Goal: Check status

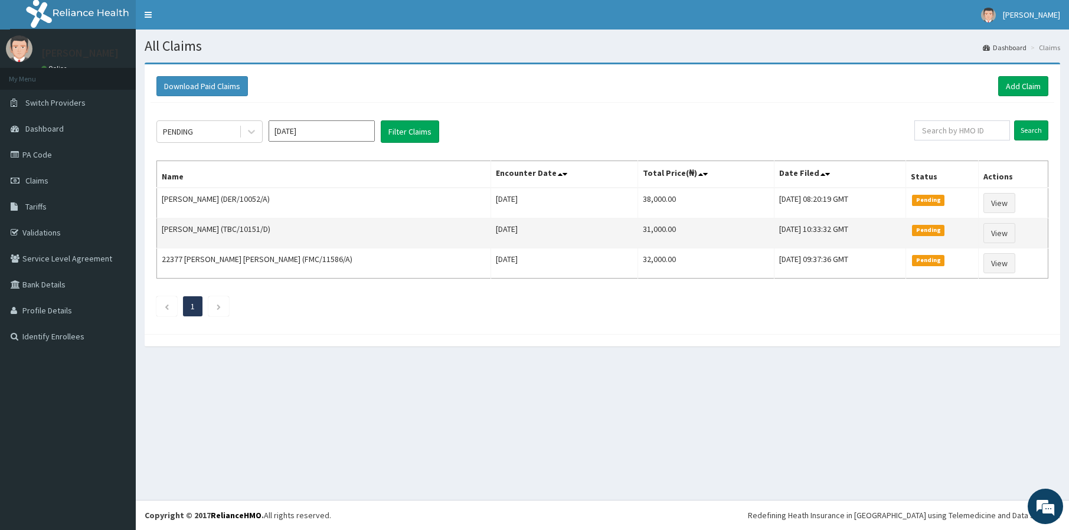
click at [331, 219] on td "[PERSON_NAME] (TBC/10151/D)" at bounding box center [324, 233] width 334 height 30
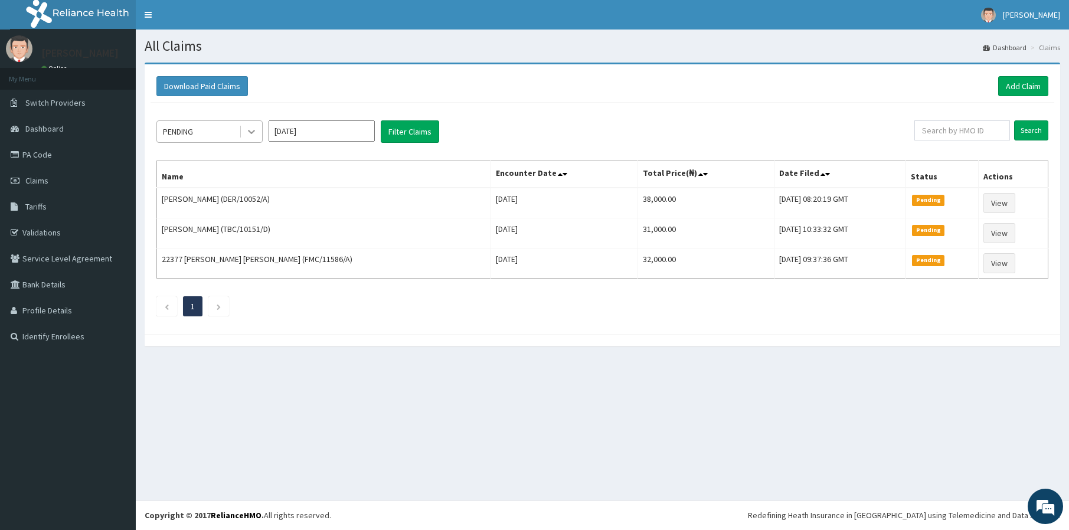
click at [256, 135] on icon at bounding box center [252, 132] width 12 height 12
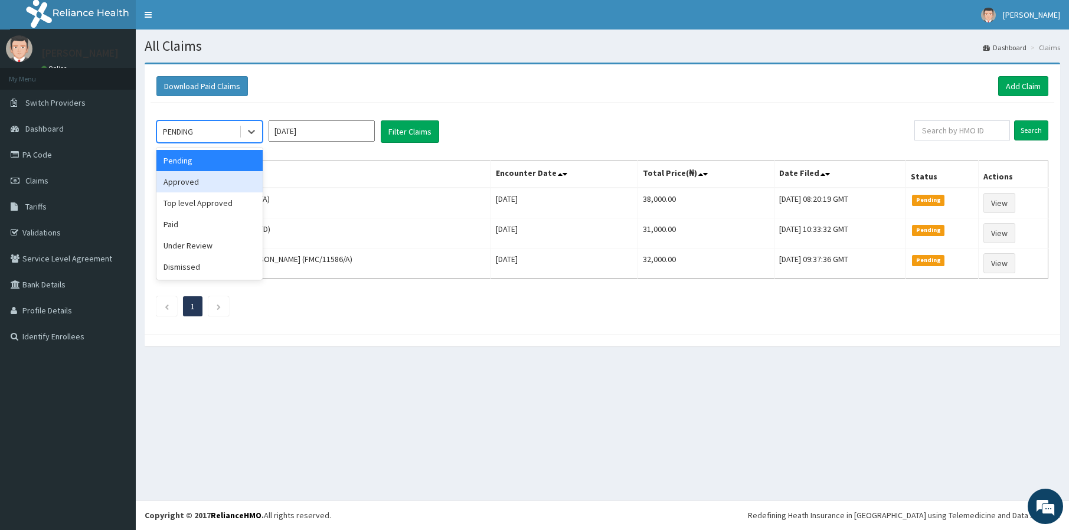
drag, startPoint x: 234, startPoint y: 183, endPoint x: 258, endPoint y: 178, distance: 25.3
click at [234, 183] on div "Approved" at bounding box center [209, 181] width 106 height 21
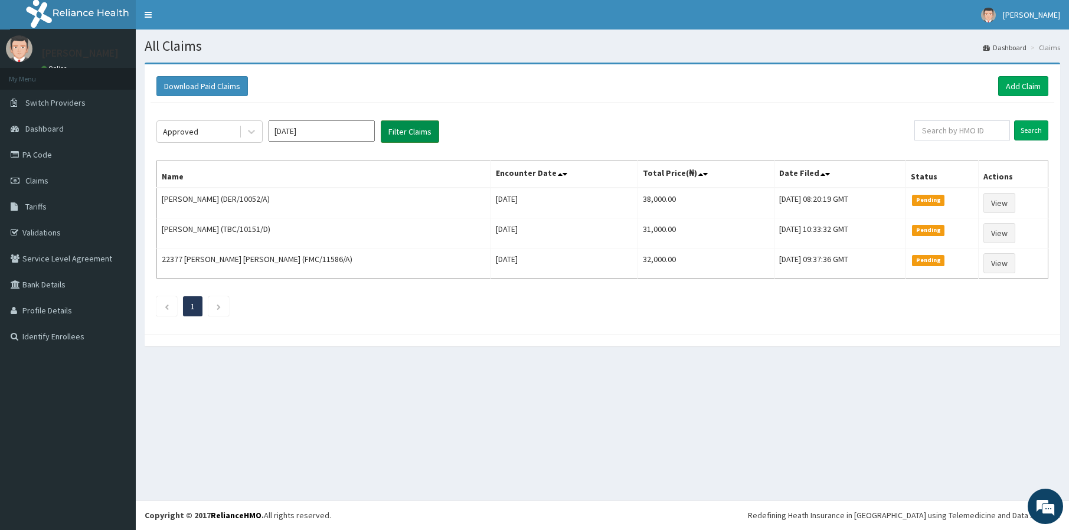
click at [401, 138] on button "Filter Claims" at bounding box center [410, 131] width 58 height 22
click at [411, 139] on button "Filter Claims" at bounding box center [410, 131] width 58 height 22
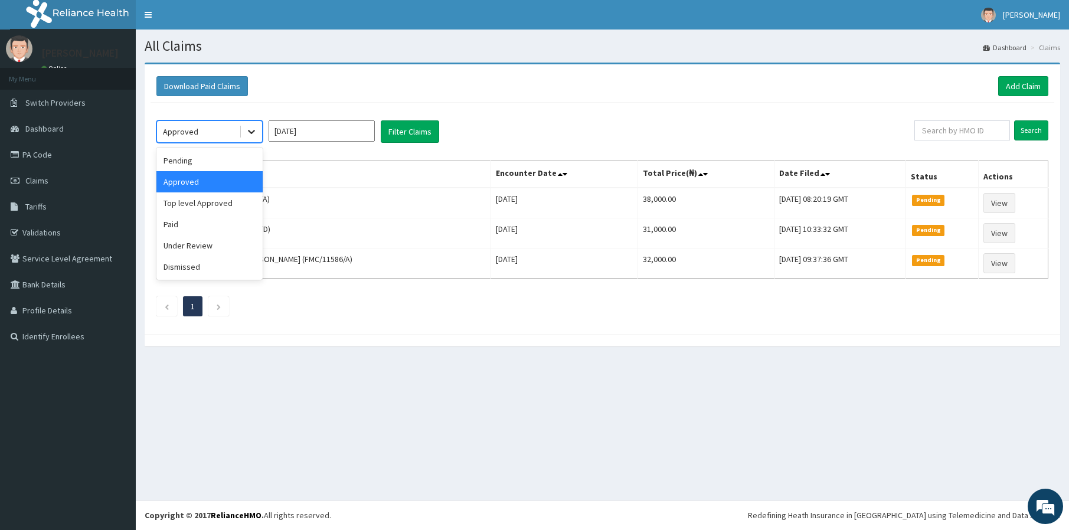
click at [253, 130] on icon at bounding box center [252, 132] width 12 height 12
click at [198, 220] on div "Paid" at bounding box center [209, 224] width 106 height 21
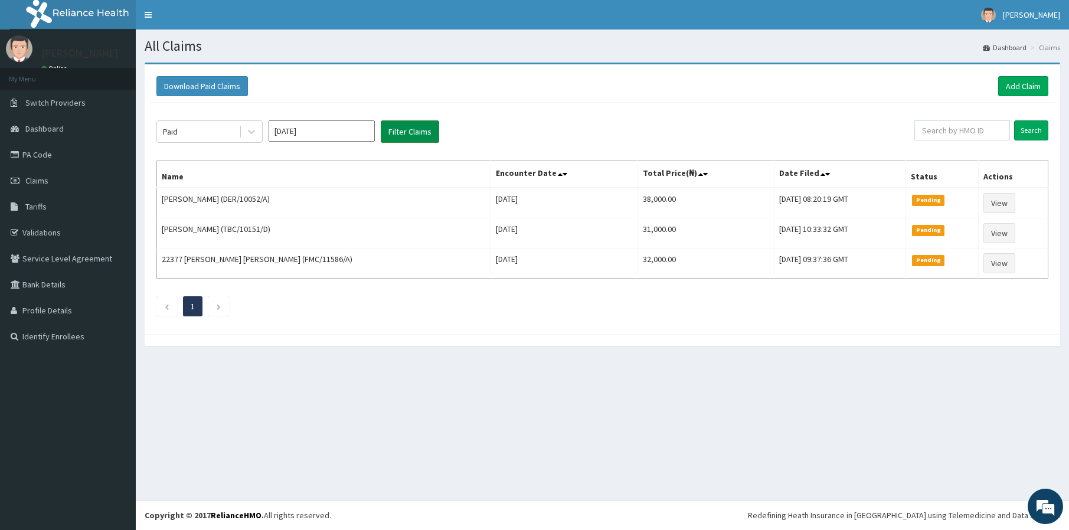
click at [392, 130] on button "Filter Claims" at bounding box center [410, 131] width 58 height 22
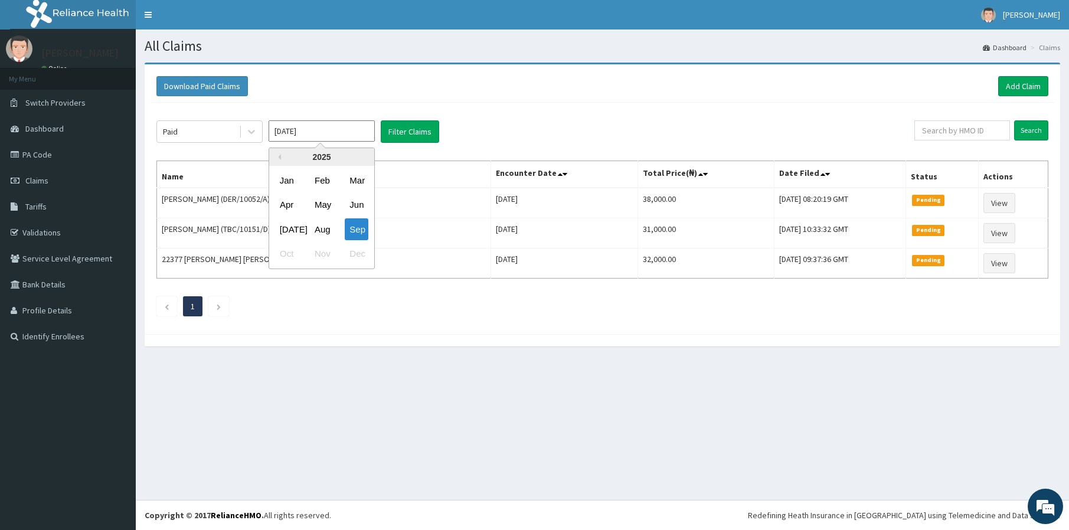
drag, startPoint x: 319, startPoint y: 123, endPoint x: 323, endPoint y: 133, distance: 10.6
click at [319, 126] on input "[DATE]" at bounding box center [322, 130] width 106 height 21
drag, startPoint x: 368, startPoint y: 223, endPoint x: 368, endPoint y: 197, distance: 26.6
click at [368, 223] on div "Sep" at bounding box center [357, 229] width 24 height 22
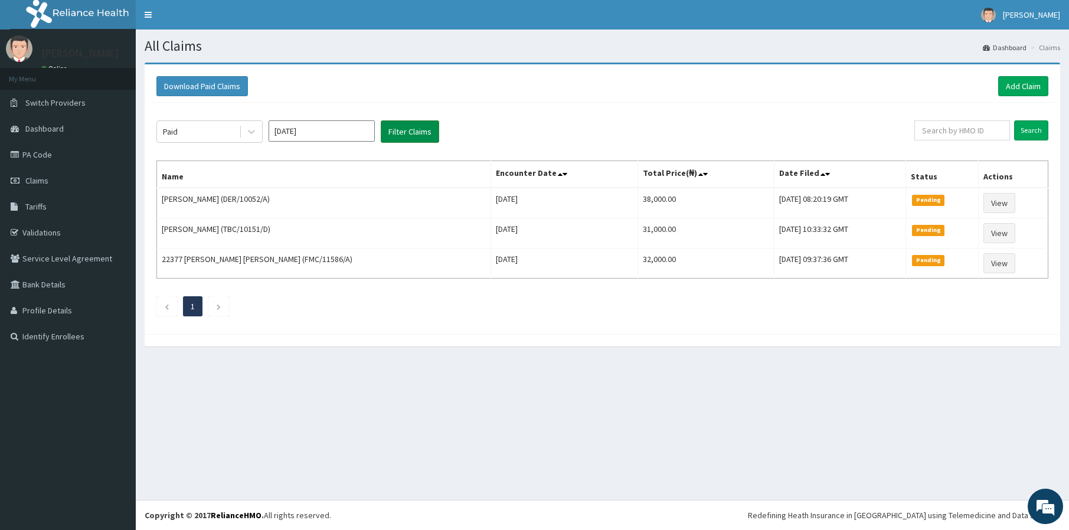
click at [407, 135] on button "Filter Claims" at bounding box center [410, 131] width 58 height 22
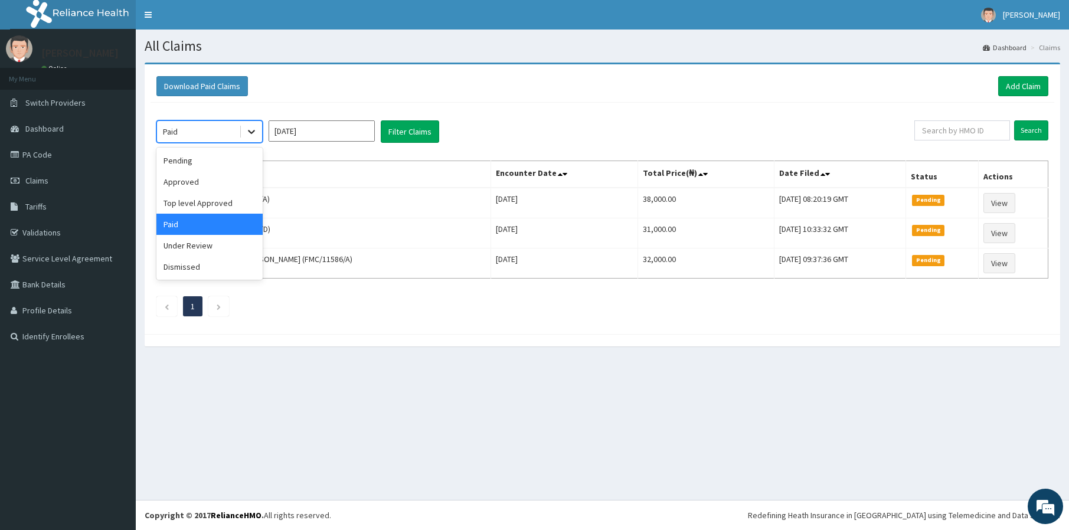
click at [248, 129] on icon at bounding box center [252, 132] width 12 height 12
click at [227, 185] on div "Approved" at bounding box center [209, 181] width 106 height 21
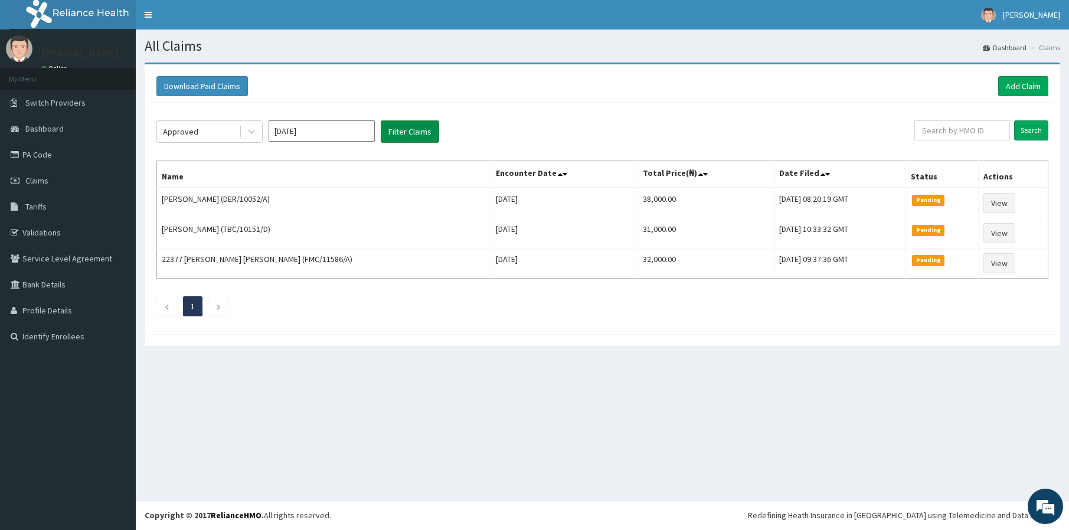
click at [398, 122] on button "Filter Claims" at bounding box center [410, 131] width 58 height 22
click at [400, 129] on button "Filter Claims" at bounding box center [410, 131] width 58 height 22
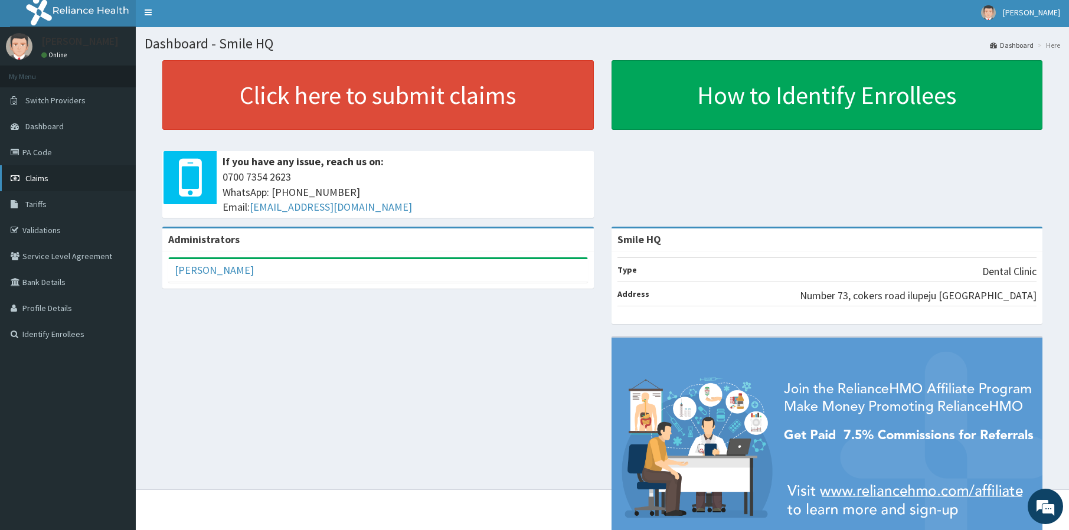
scroll to position [9, 0]
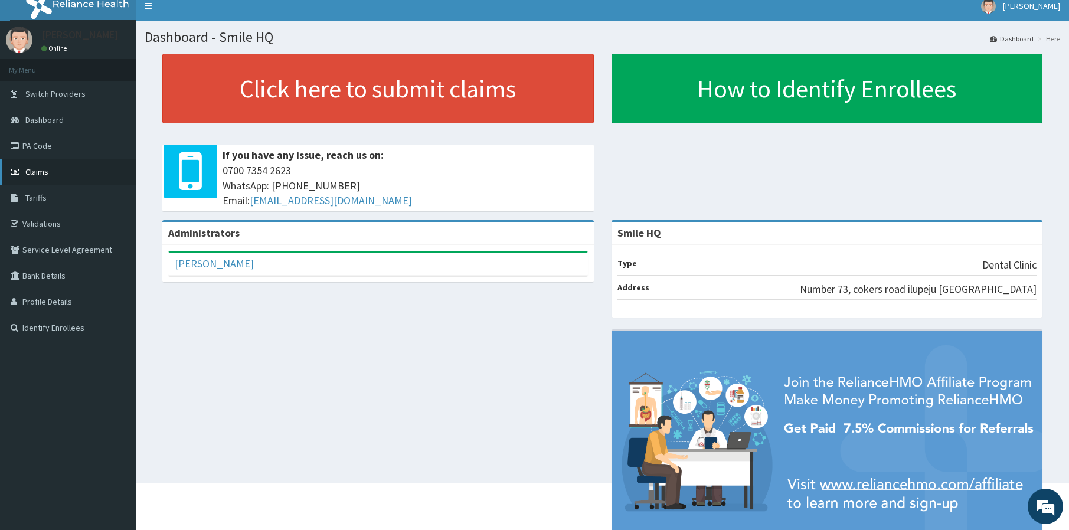
click at [75, 169] on link "Claims" at bounding box center [68, 172] width 136 height 26
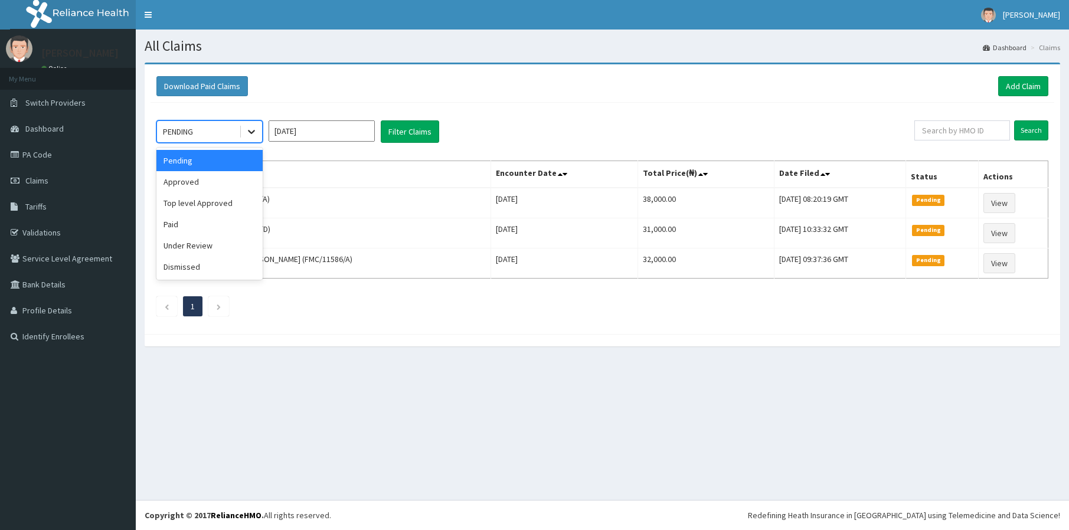
click at [247, 133] on icon at bounding box center [252, 132] width 12 height 12
click at [222, 178] on div "Approved" at bounding box center [209, 181] width 106 height 21
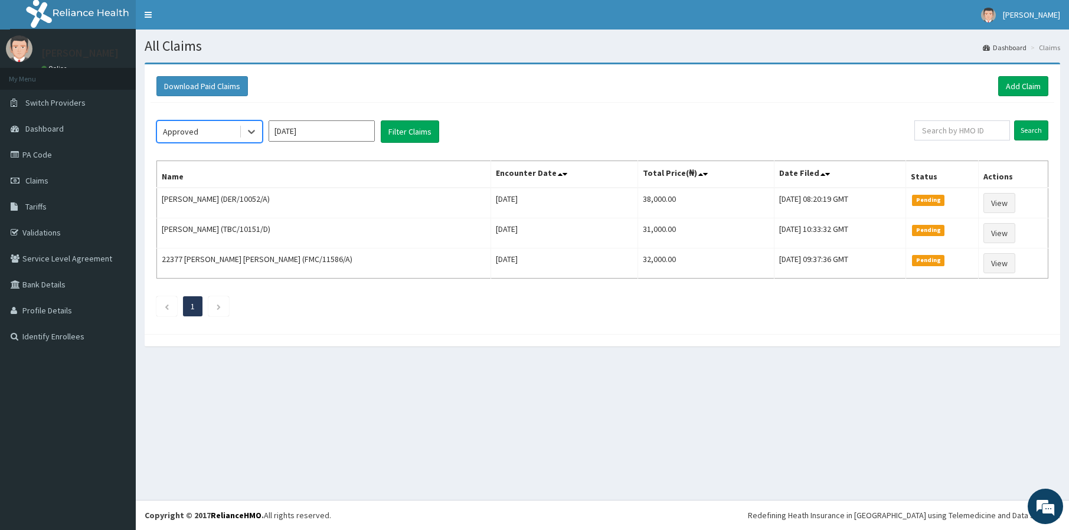
click at [221, 177] on th "Name" at bounding box center [324, 174] width 334 height 27
click at [413, 133] on button "Filter Claims" at bounding box center [410, 131] width 58 height 22
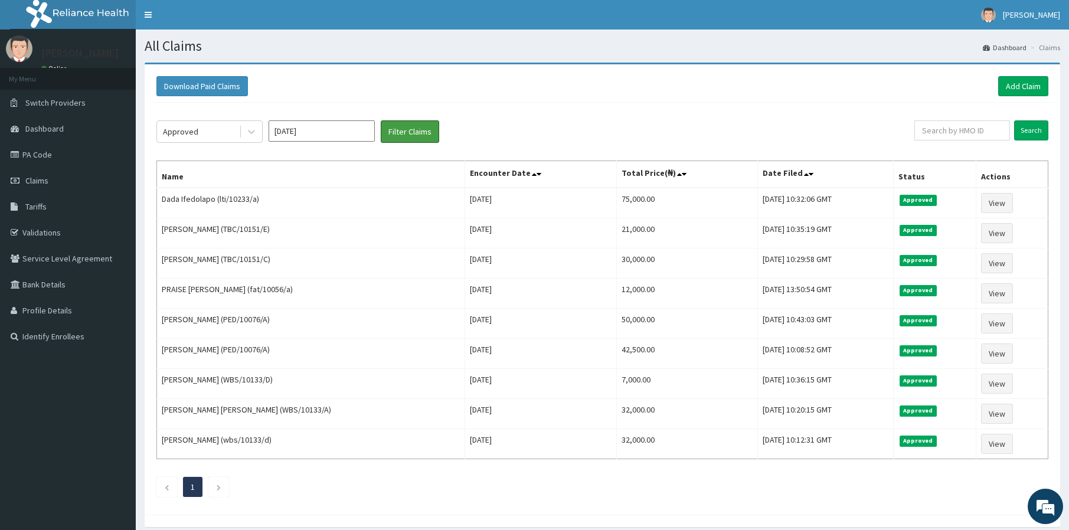
scroll to position [48, 0]
